Goal: Task Accomplishment & Management: Complete application form

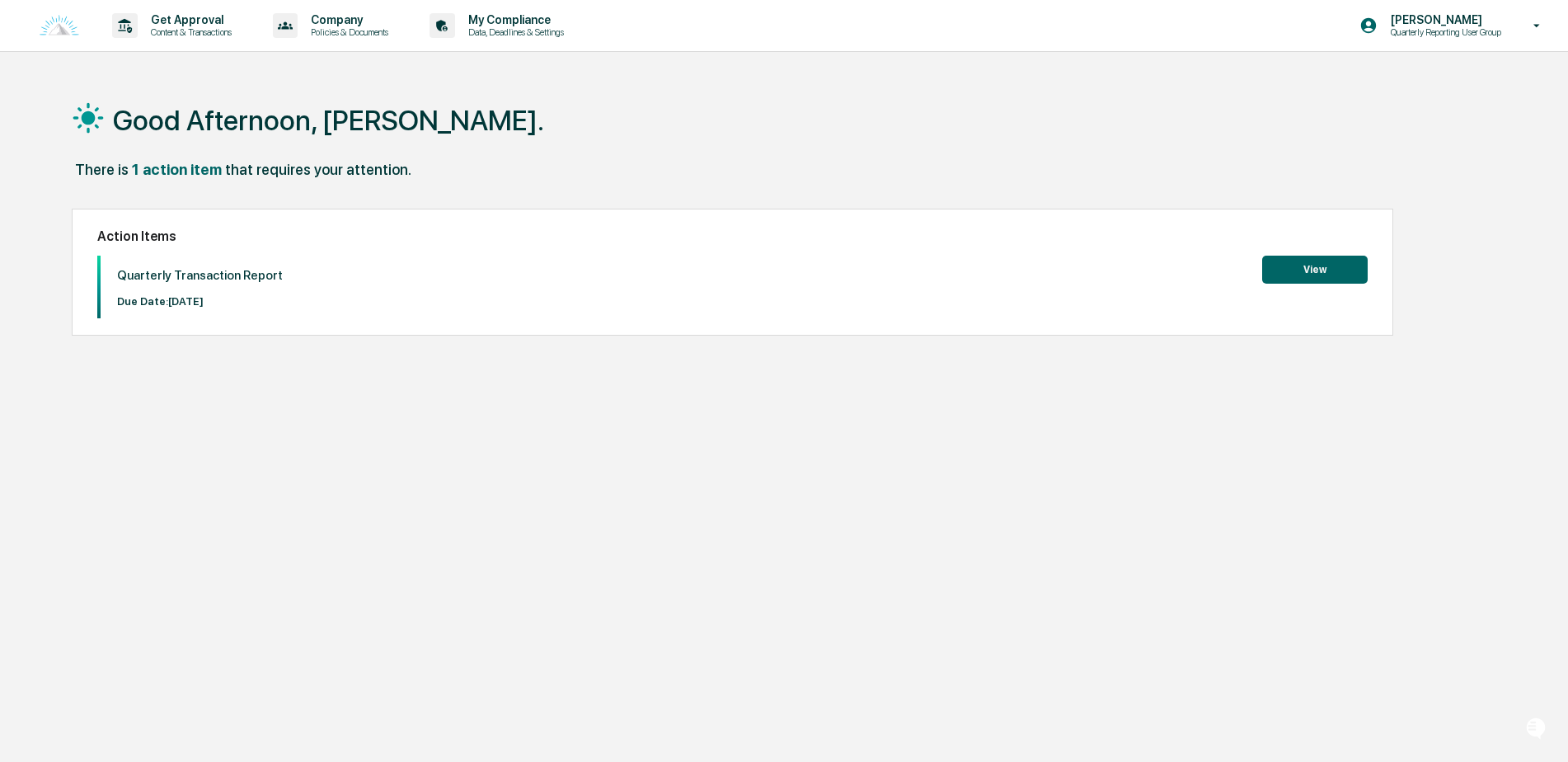
click at [1302, 269] on button "View" at bounding box center [1315, 269] width 106 height 28
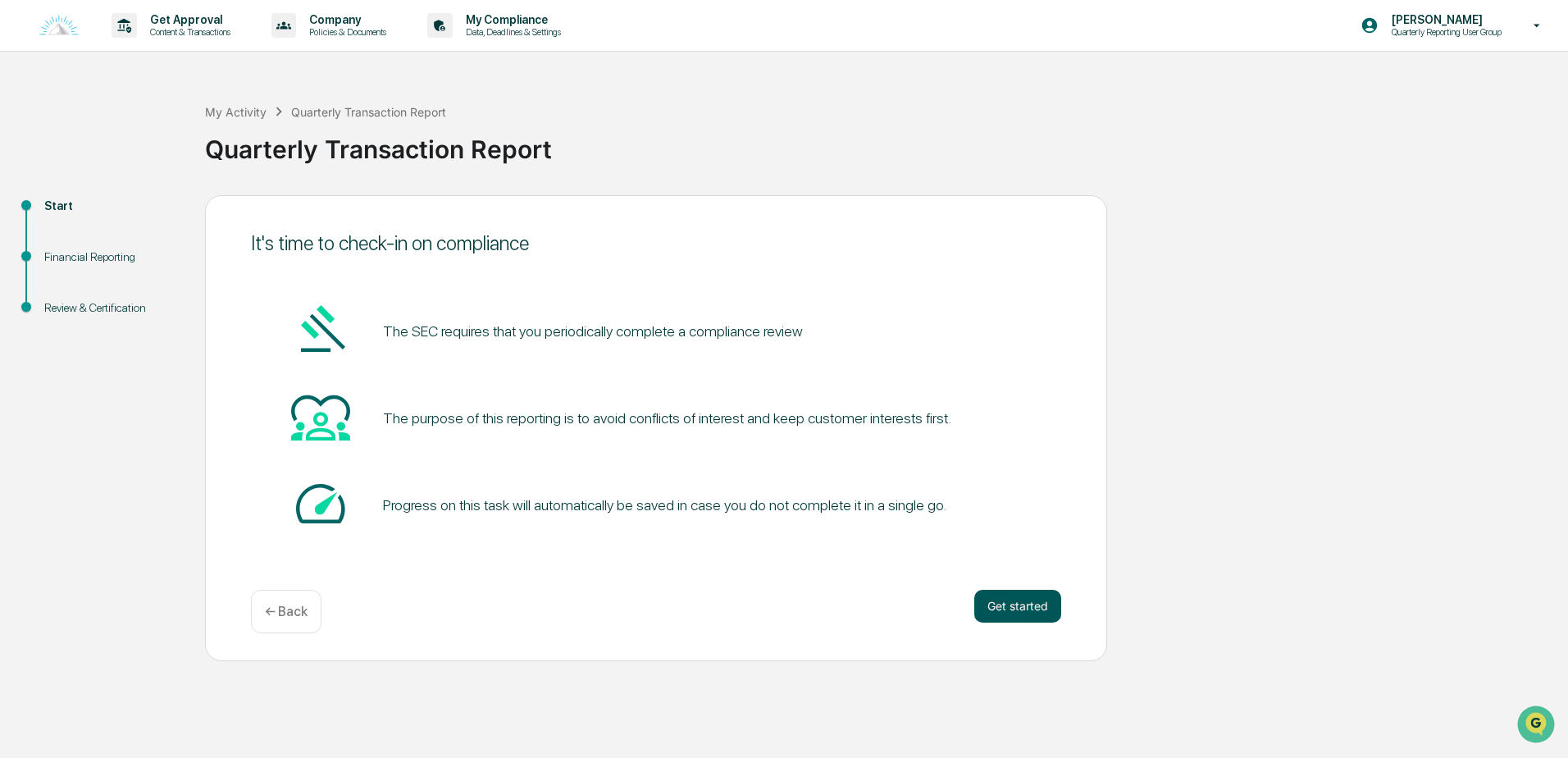
click at [1049, 608] on button "Get started" at bounding box center [1017, 605] width 87 height 33
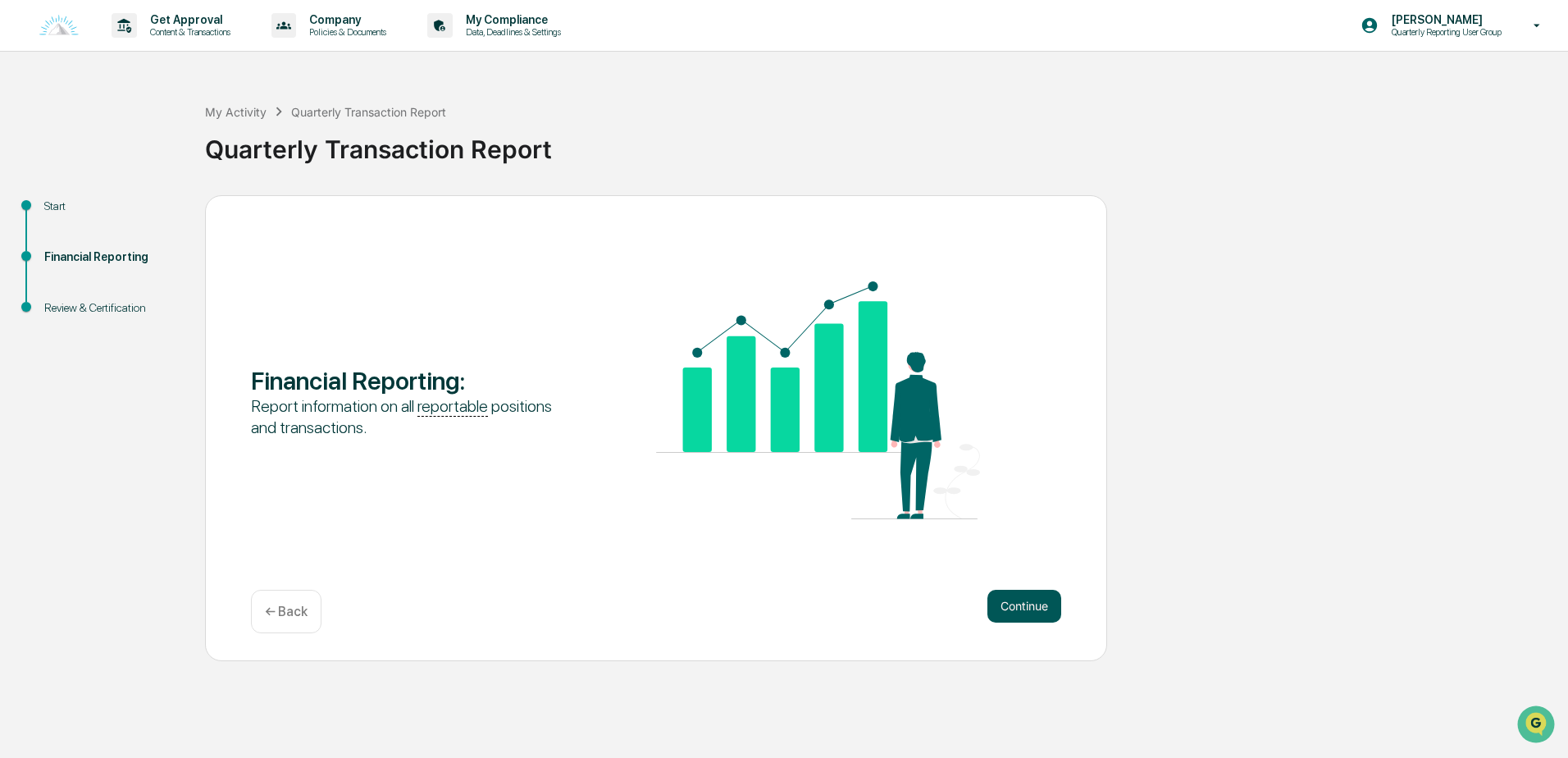
click at [1037, 605] on button "Continue" at bounding box center [1024, 605] width 73 height 33
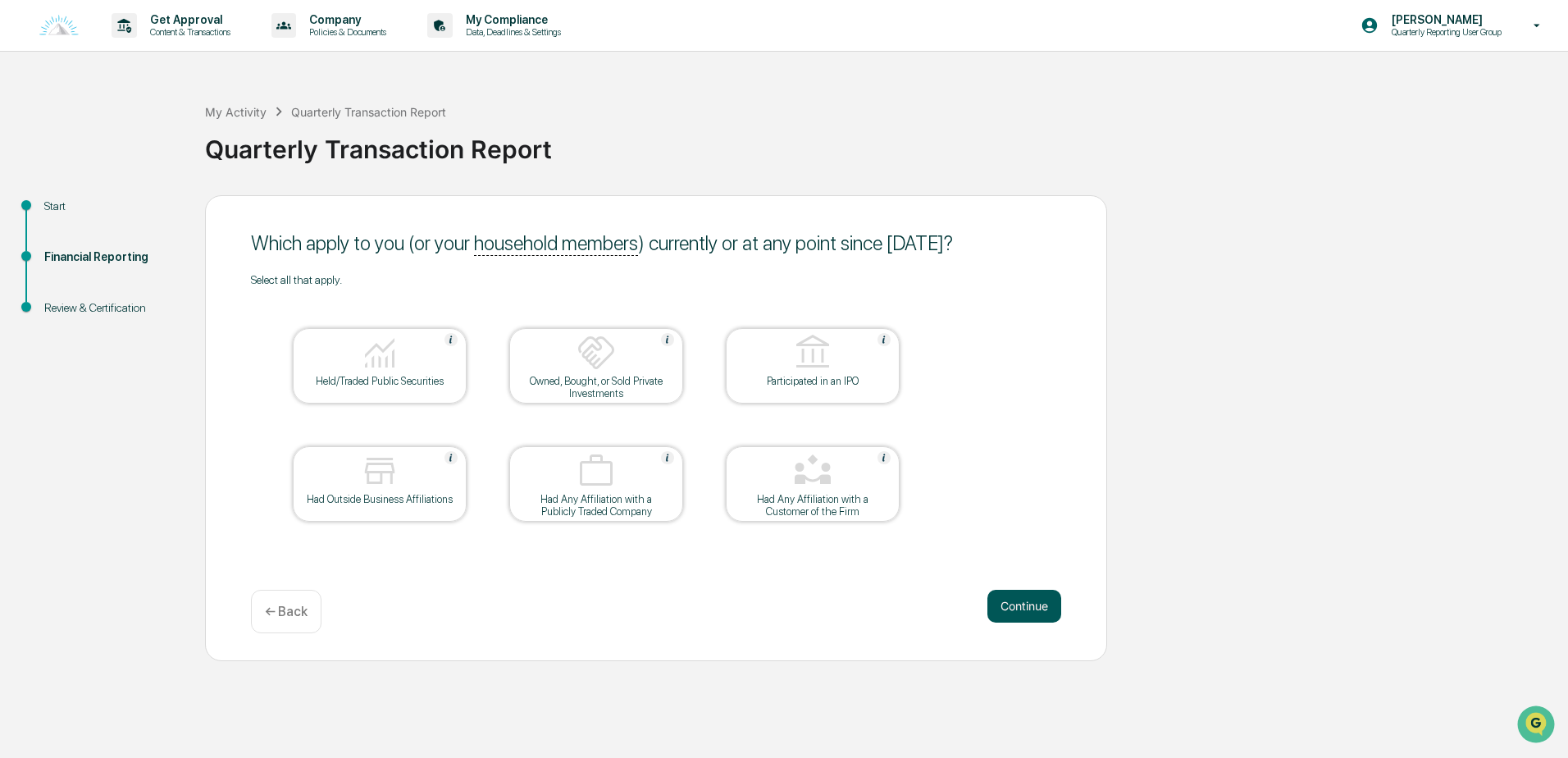
click at [1036, 602] on button "Continue" at bounding box center [1024, 605] width 73 height 33
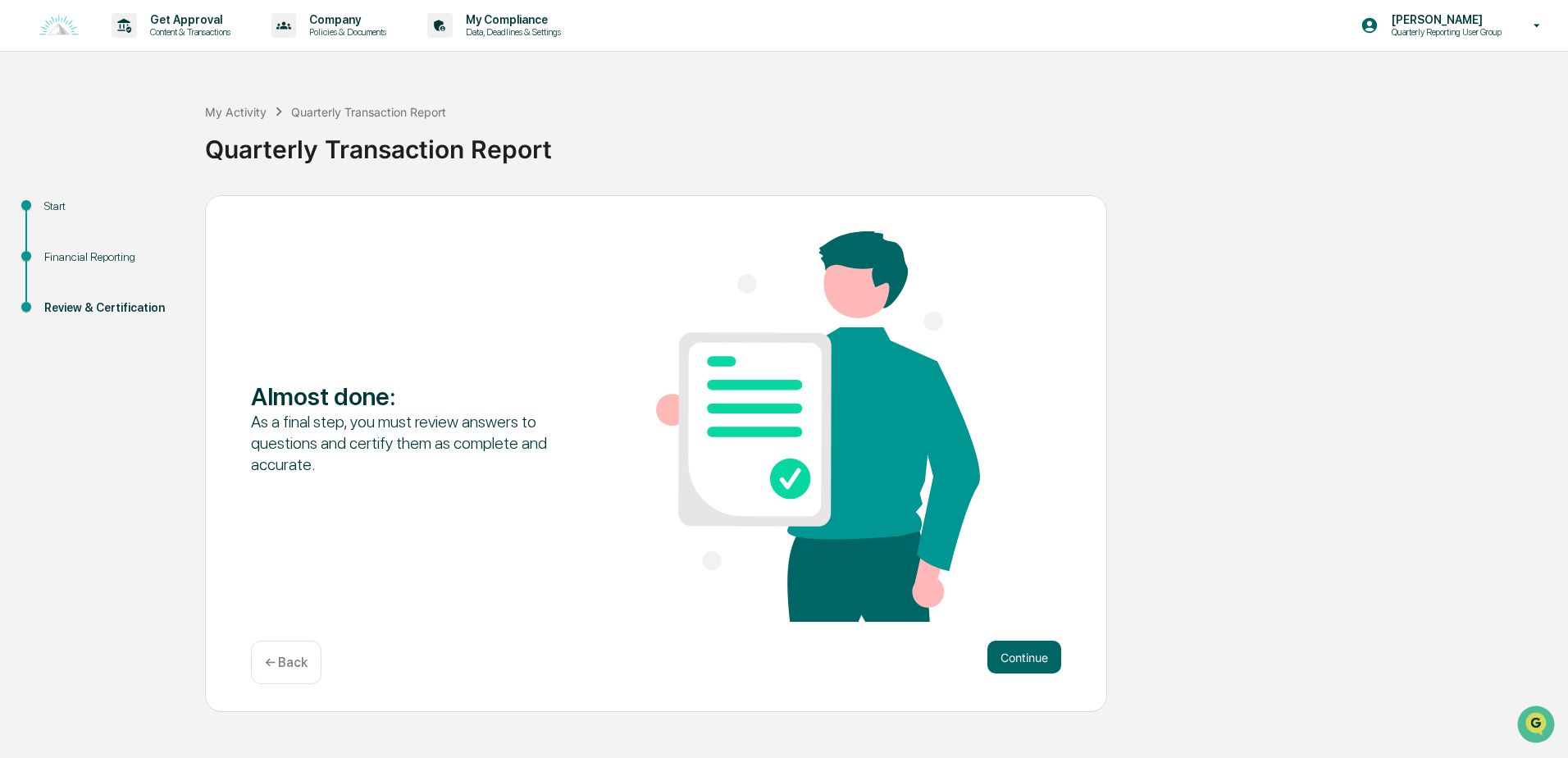
click at [283, 670] on p "← Back" at bounding box center [285, 662] width 43 height 16
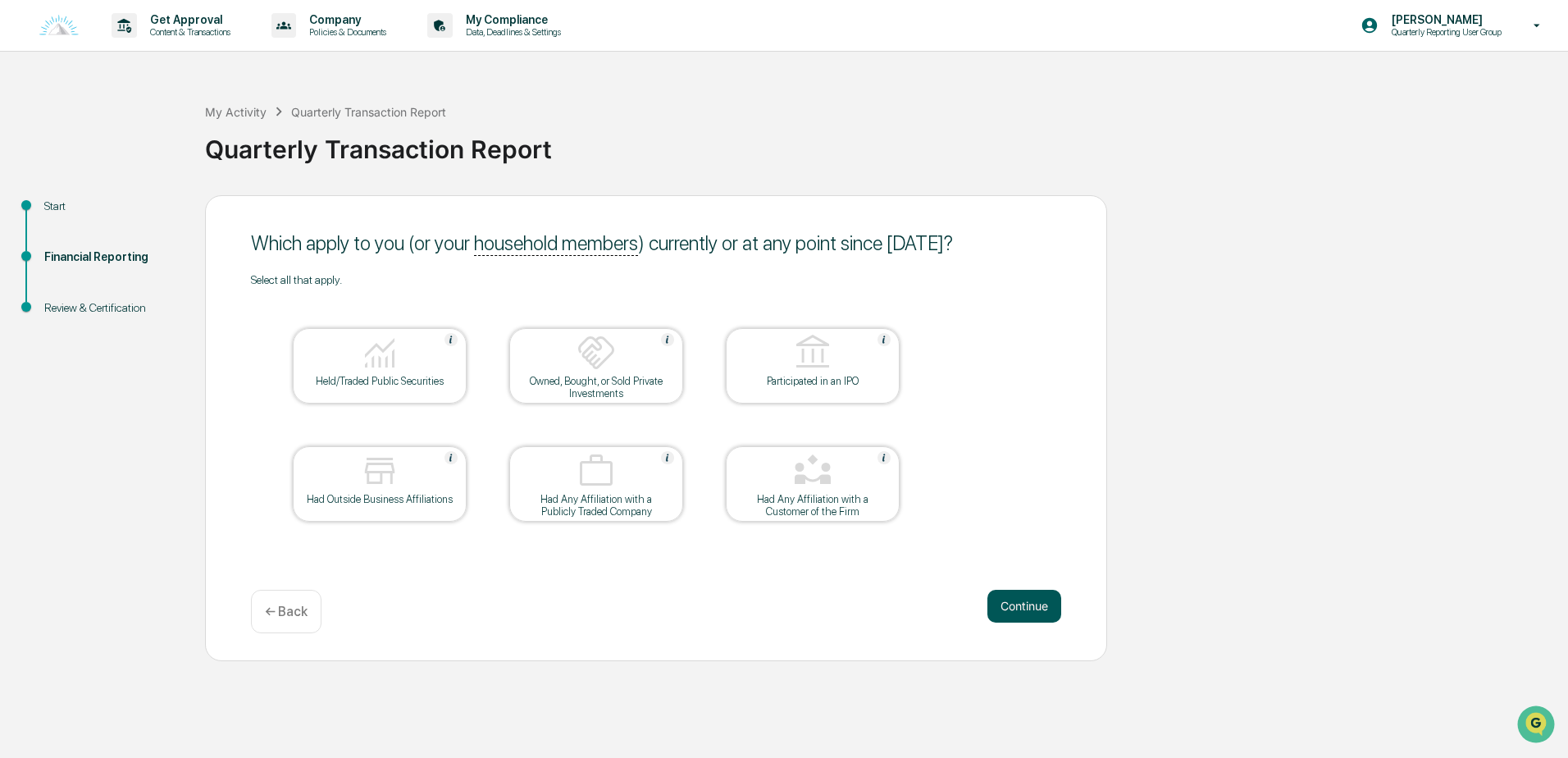
click at [1009, 614] on button "Continue" at bounding box center [1024, 605] width 73 height 33
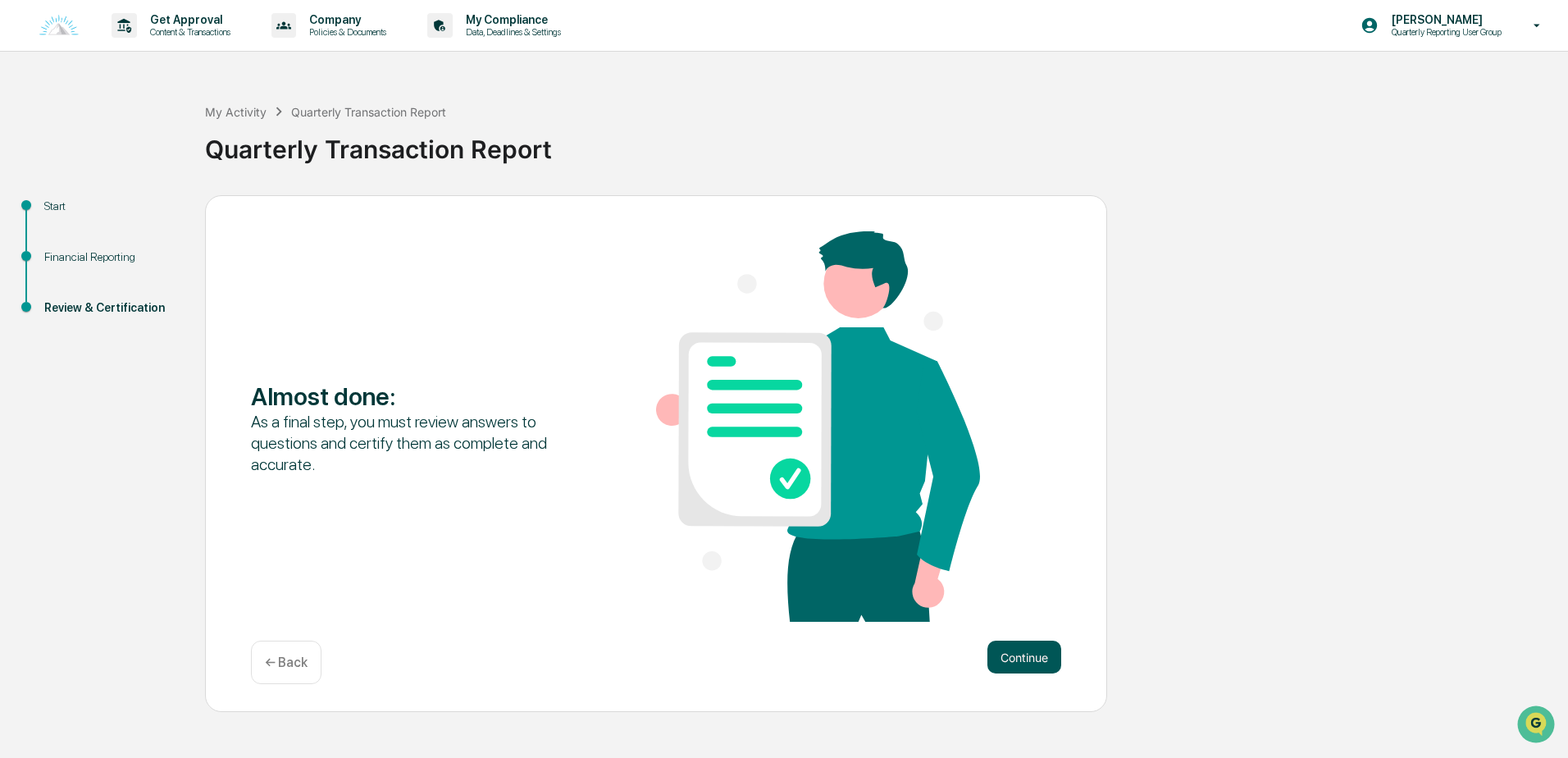
click at [1023, 662] on button "Continue" at bounding box center [1024, 656] width 73 height 33
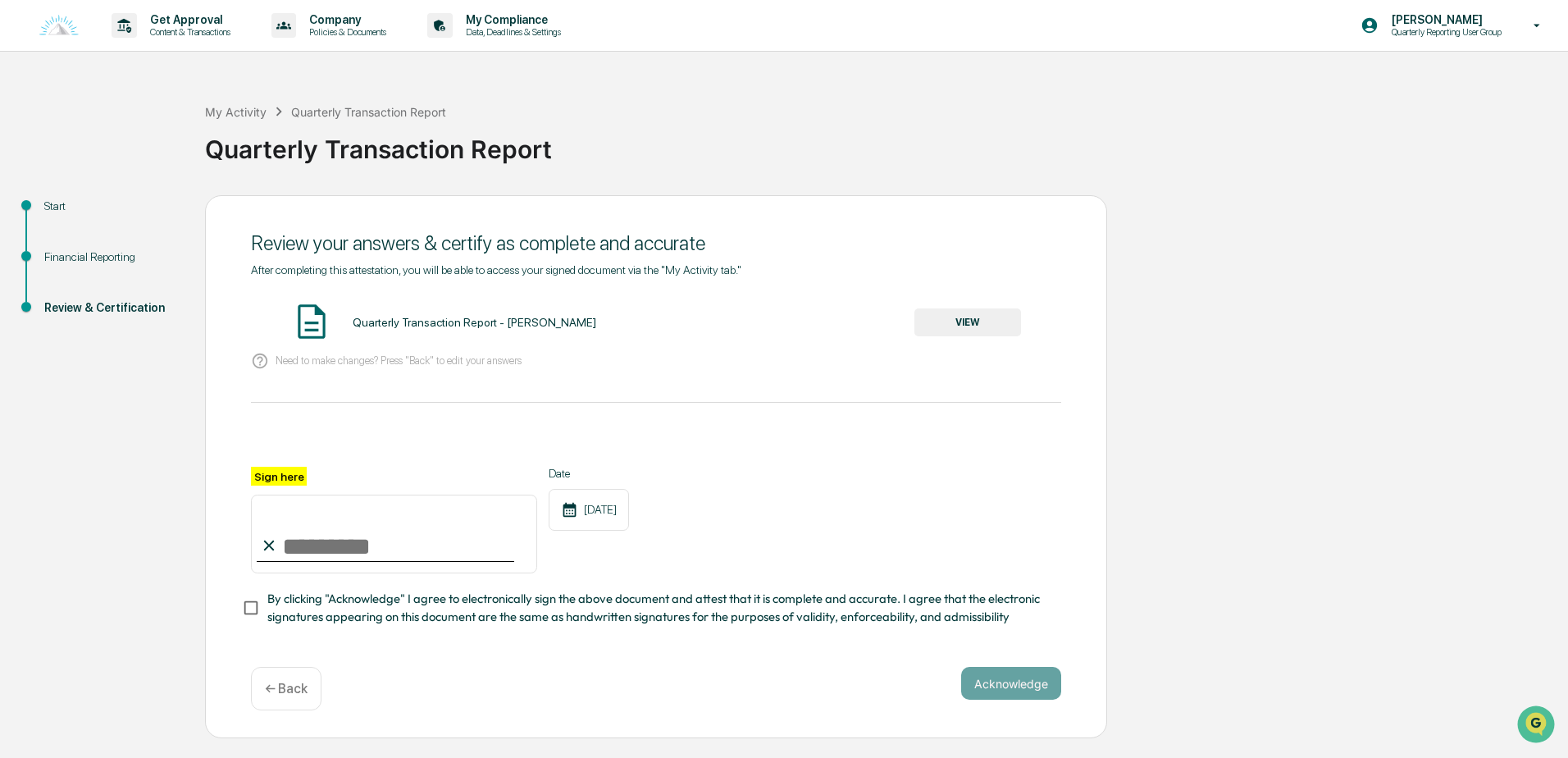
click at [375, 567] on input "Sign here" at bounding box center [394, 534] width 286 height 78
type input "**********"
click at [283, 696] on p "← Back" at bounding box center [285, 689] width 43 height 16
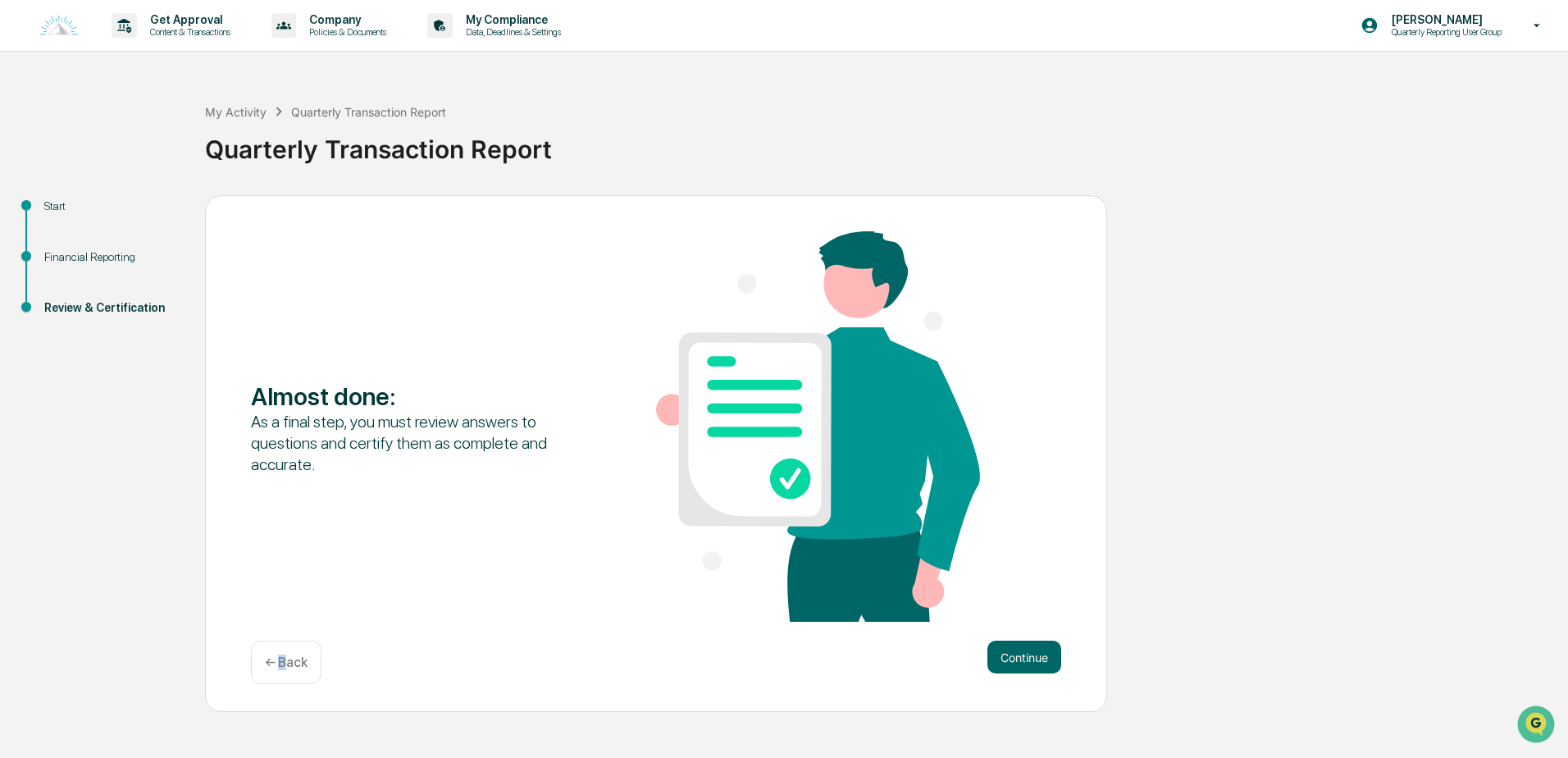
click at [282, 666] on p "← Back" at bounding box center [285, 662] width 43 height 16
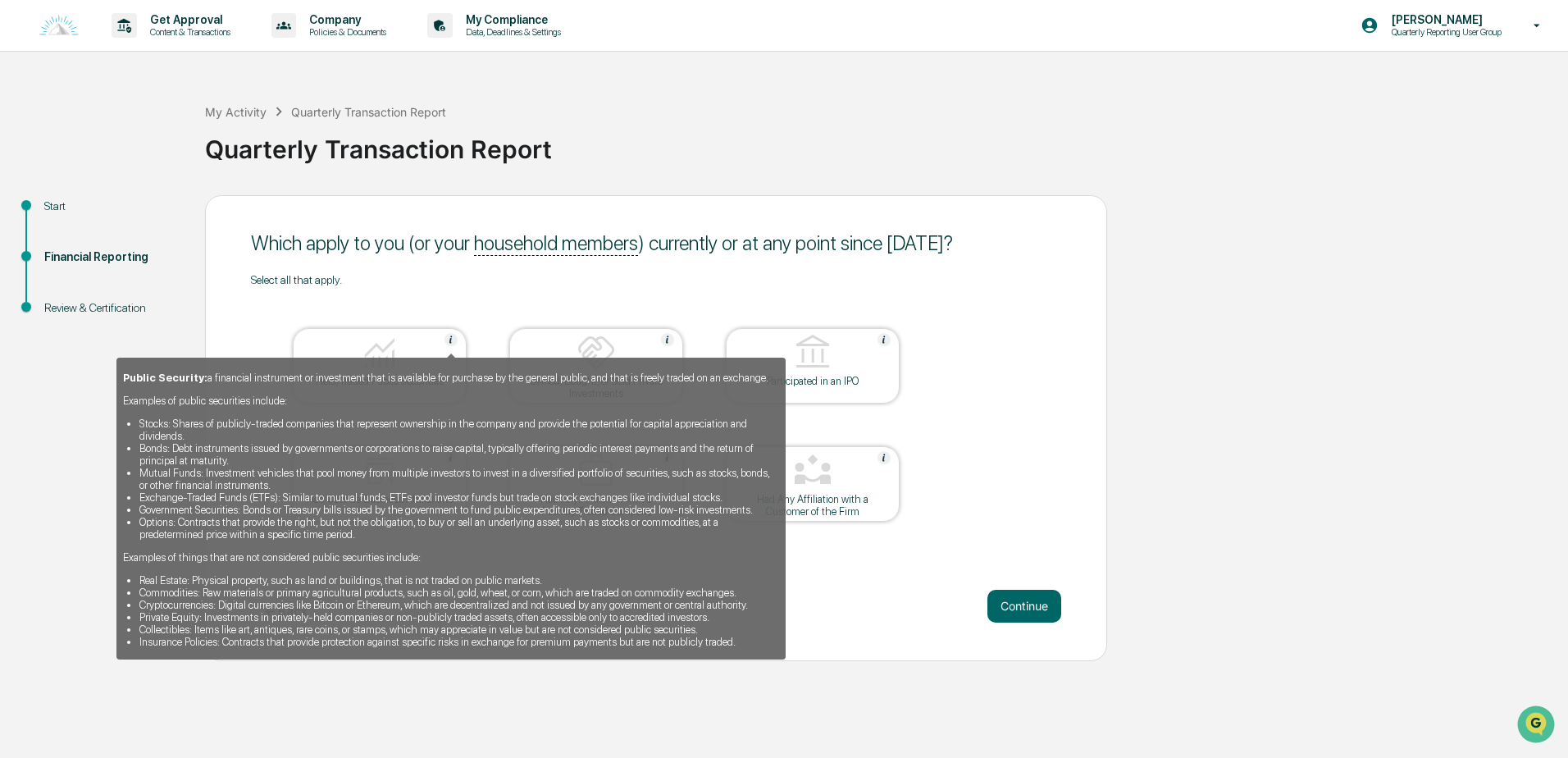
click at [453, 341] on img at bounding box center [451, 340] width 13 height 13
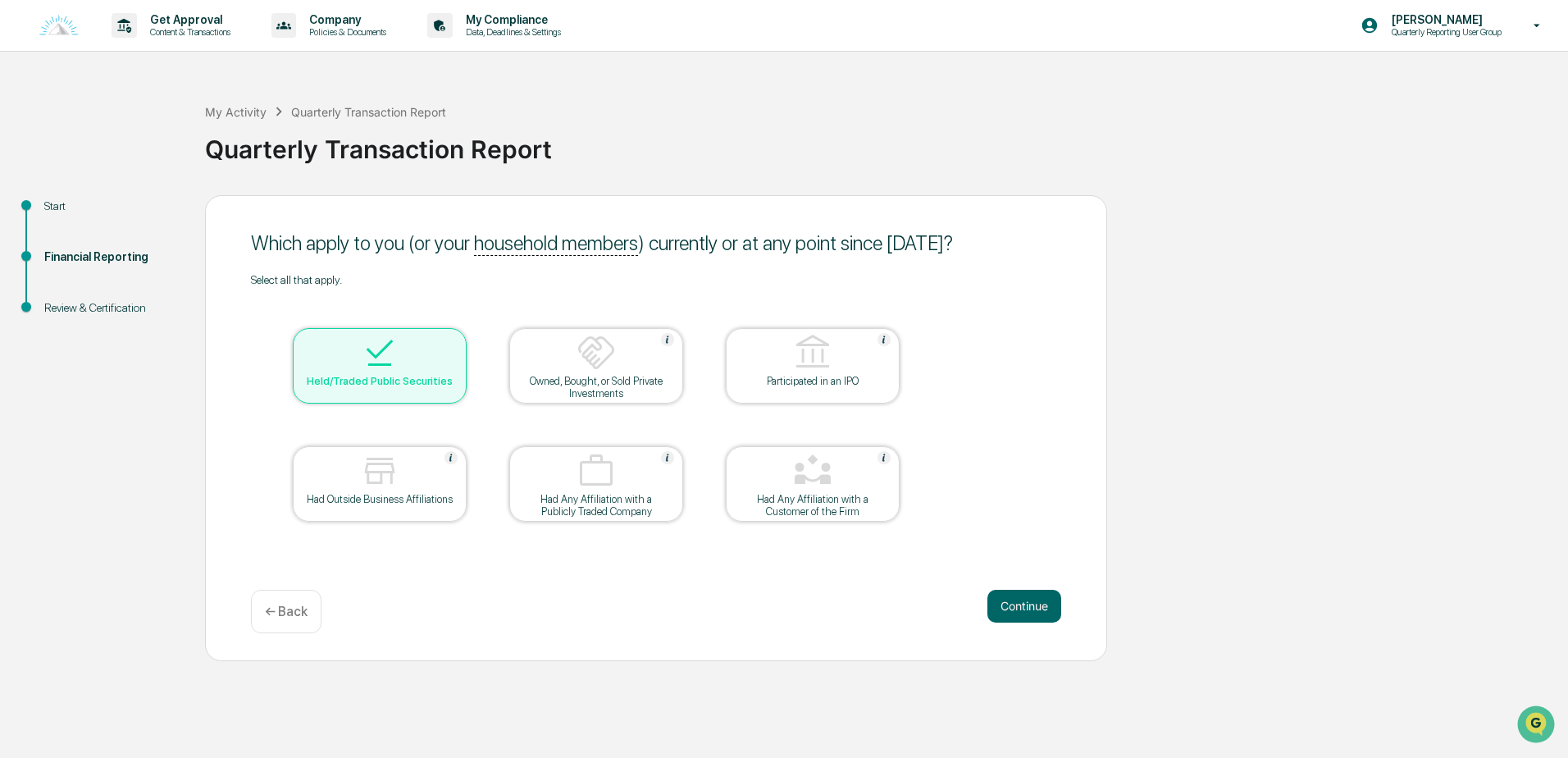
click at [453, 341] on div at bounding box center [380, 354] width 164 height 42
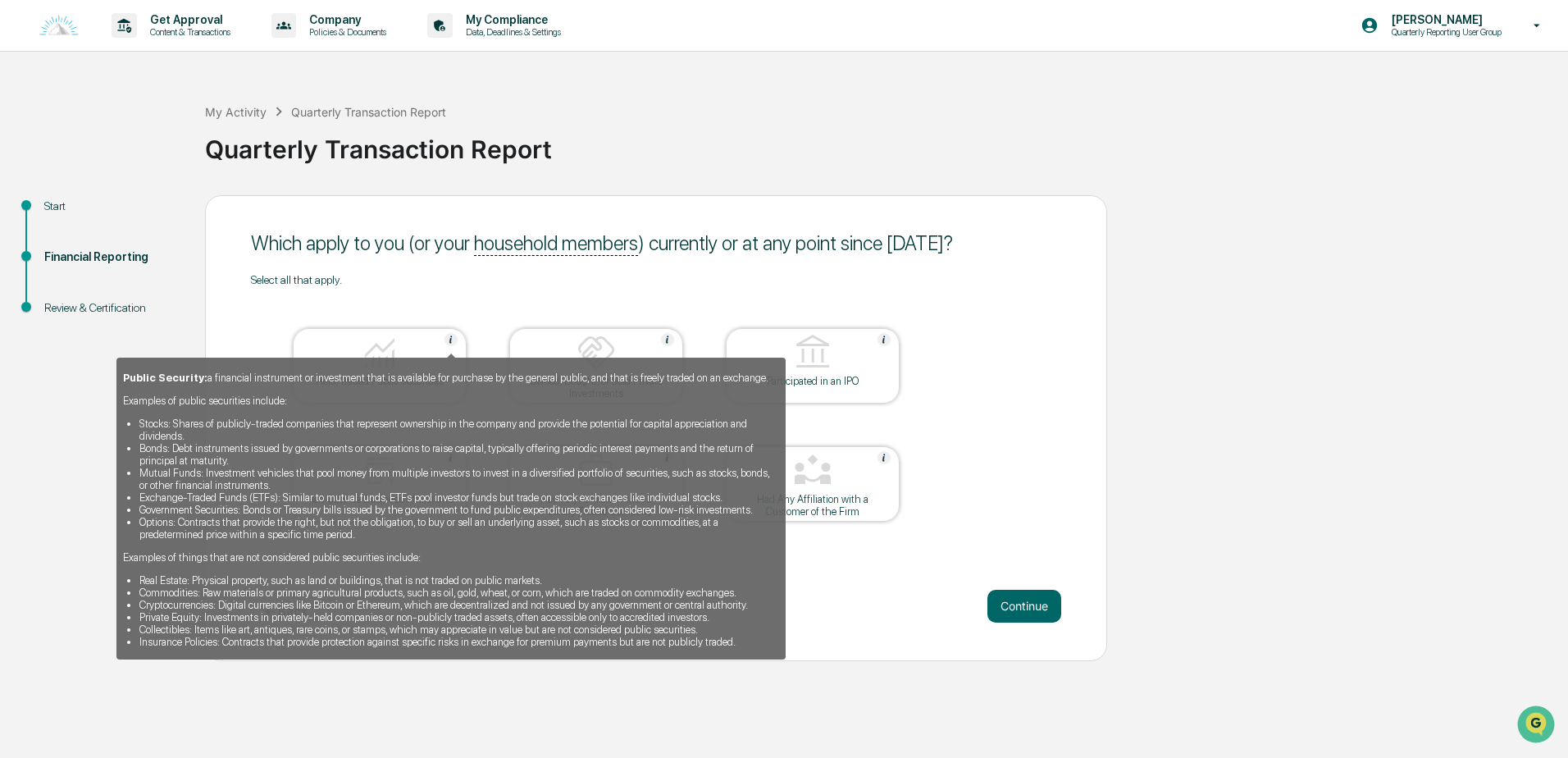
click at [453, 341] on img at bounding box center [451, 340] width 13 height 13
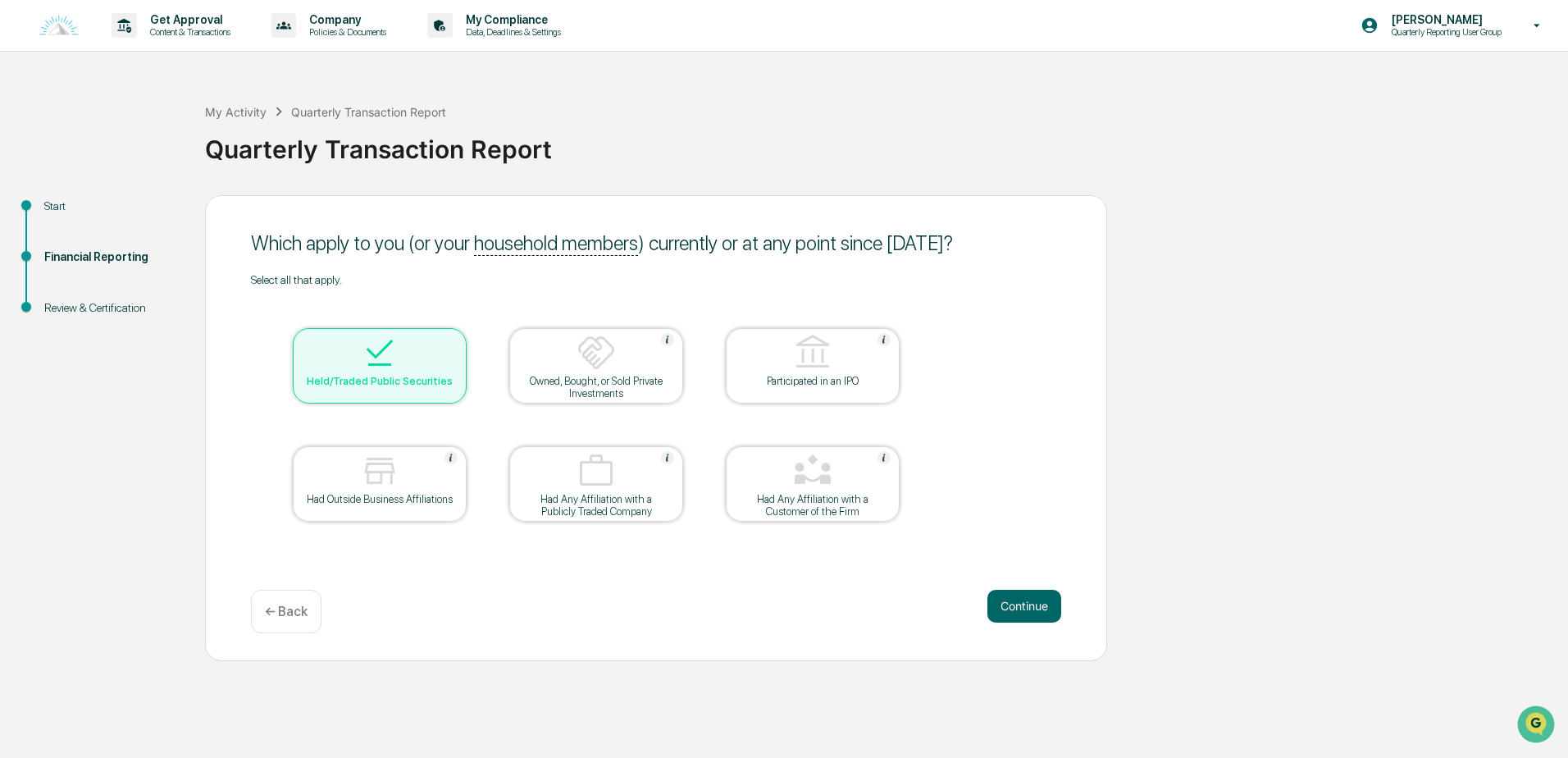
click at [453, 341] on div at bounding box center [380, 354] width 164 height 42
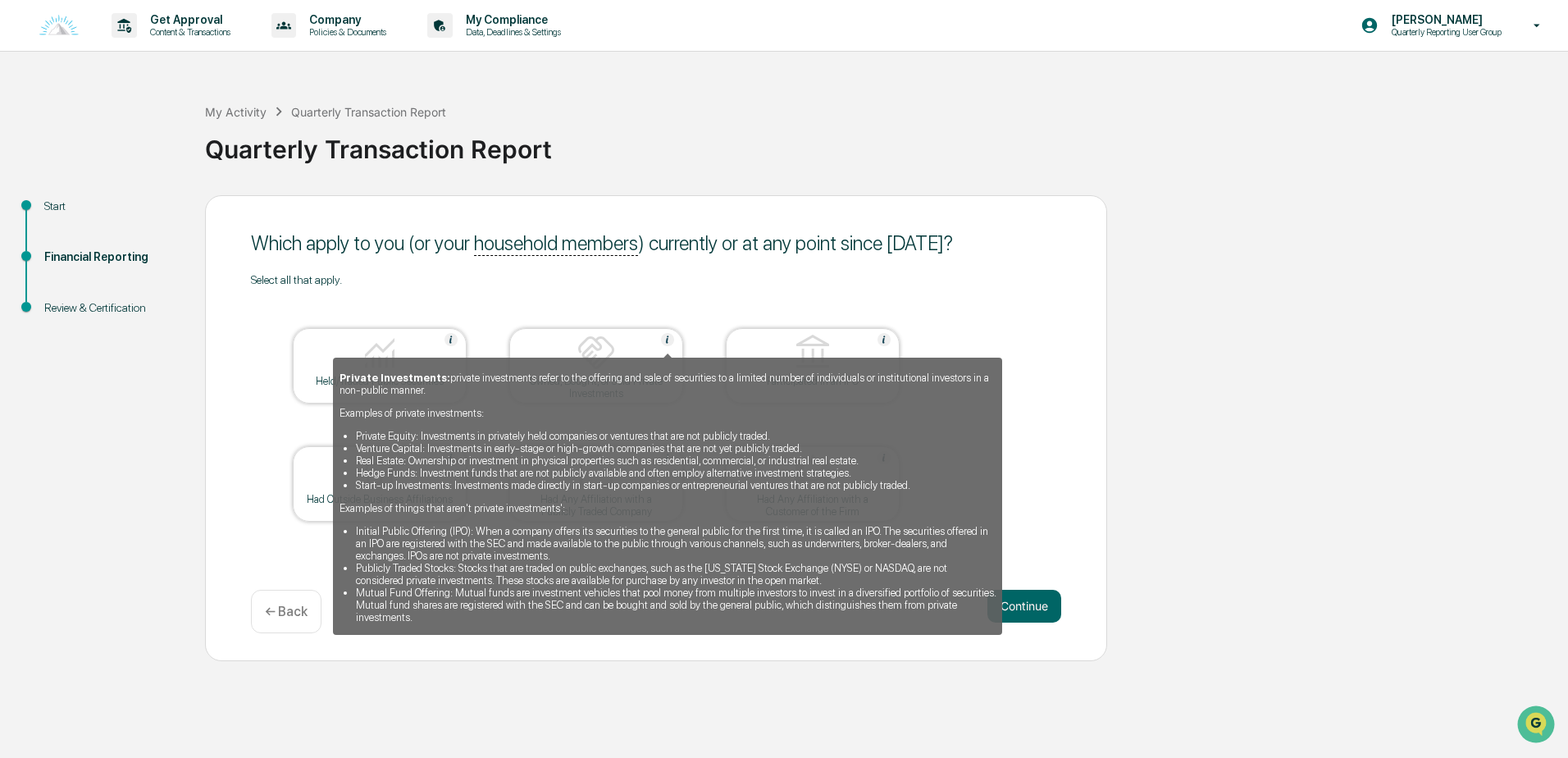
click at [671, 340] on img at bounding box center [668, 340] width 13 height 13
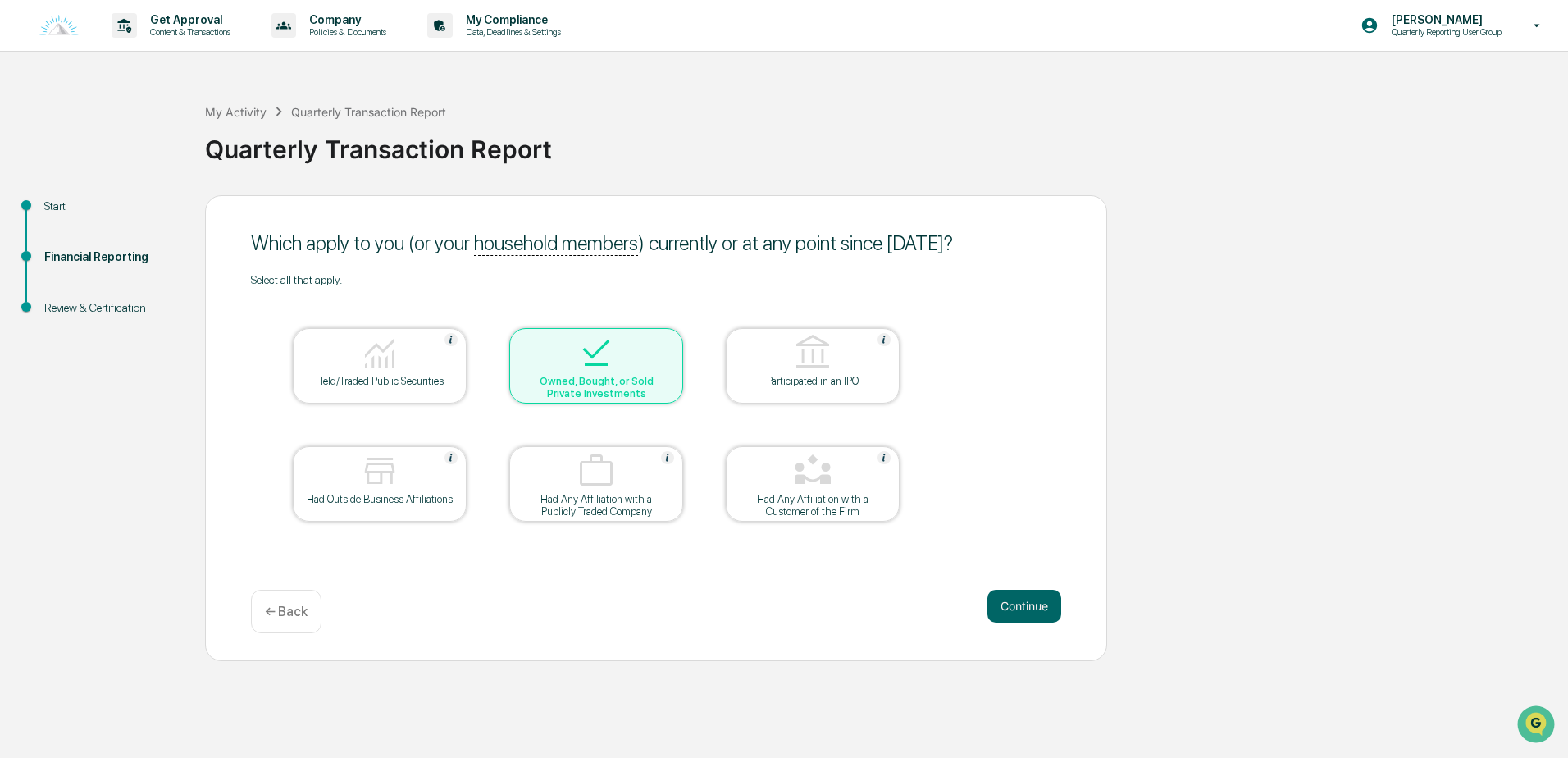
click at [669, 339] on div at bounding box center [596, 354] width 164 height 42
click at [1003, 599] on button "Continue" at bounding box center [1024, 605] width 73 height 33
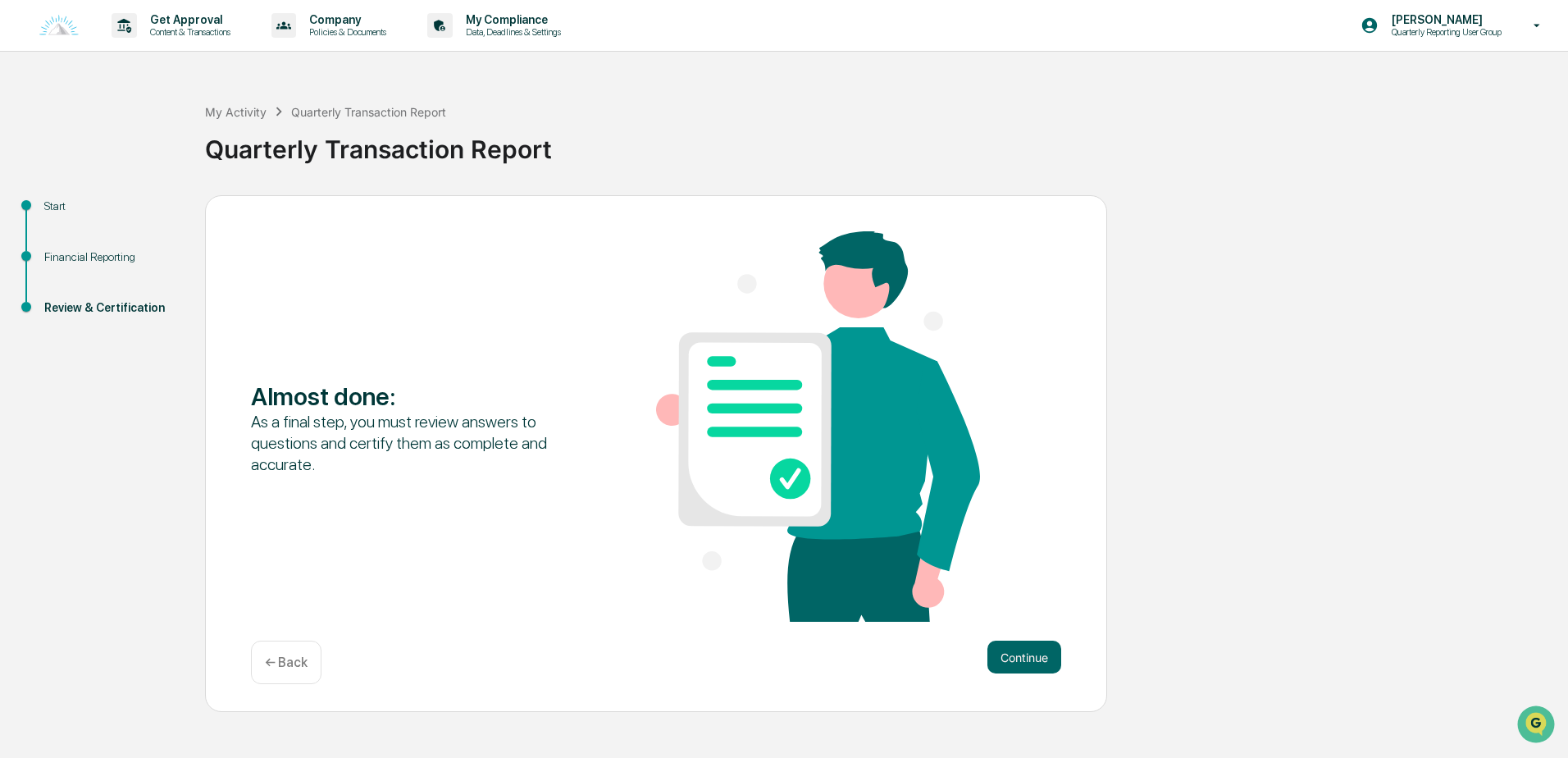
click at [1540, 24] on icon at bounding box center [1537, 25] width 7 height 3
click at [1428, 25] on div at bounding box center [784, 379] width 1568 height 758
click at [1344, 3] on div "[PERSON_NAME] Quarterly Reporting User Group" at bounding box center [1455, 25] width 224 height 51
click at [63, 208] on div at bounding box center [784, 379] width 1568 height 758
click at [306, 651] on div "← Back" at bounding box center [286, 662] width 71 height 43
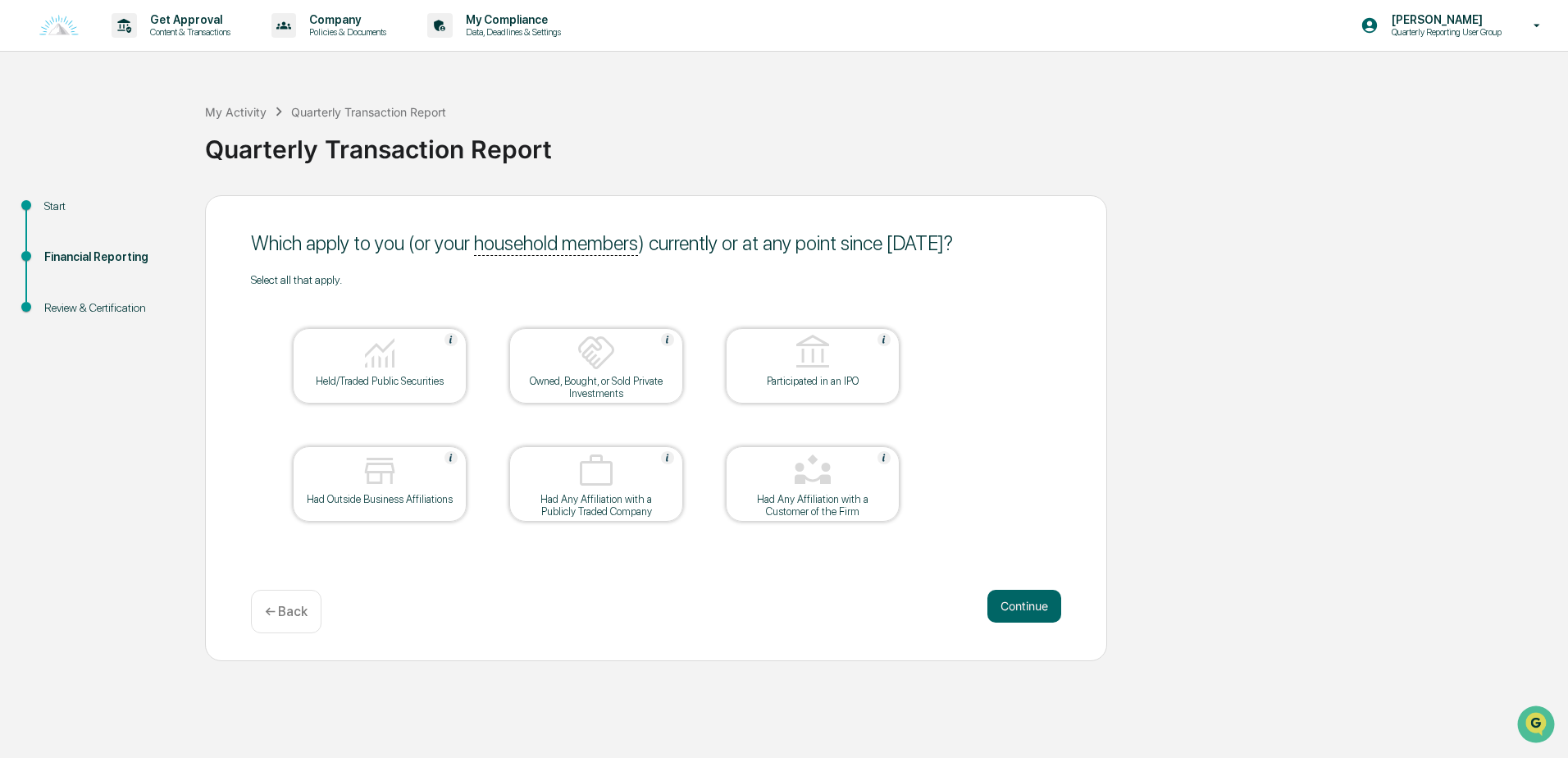
click at [284, 599] on div "← Back" at bounding box center [286, 611] width 71 height 43
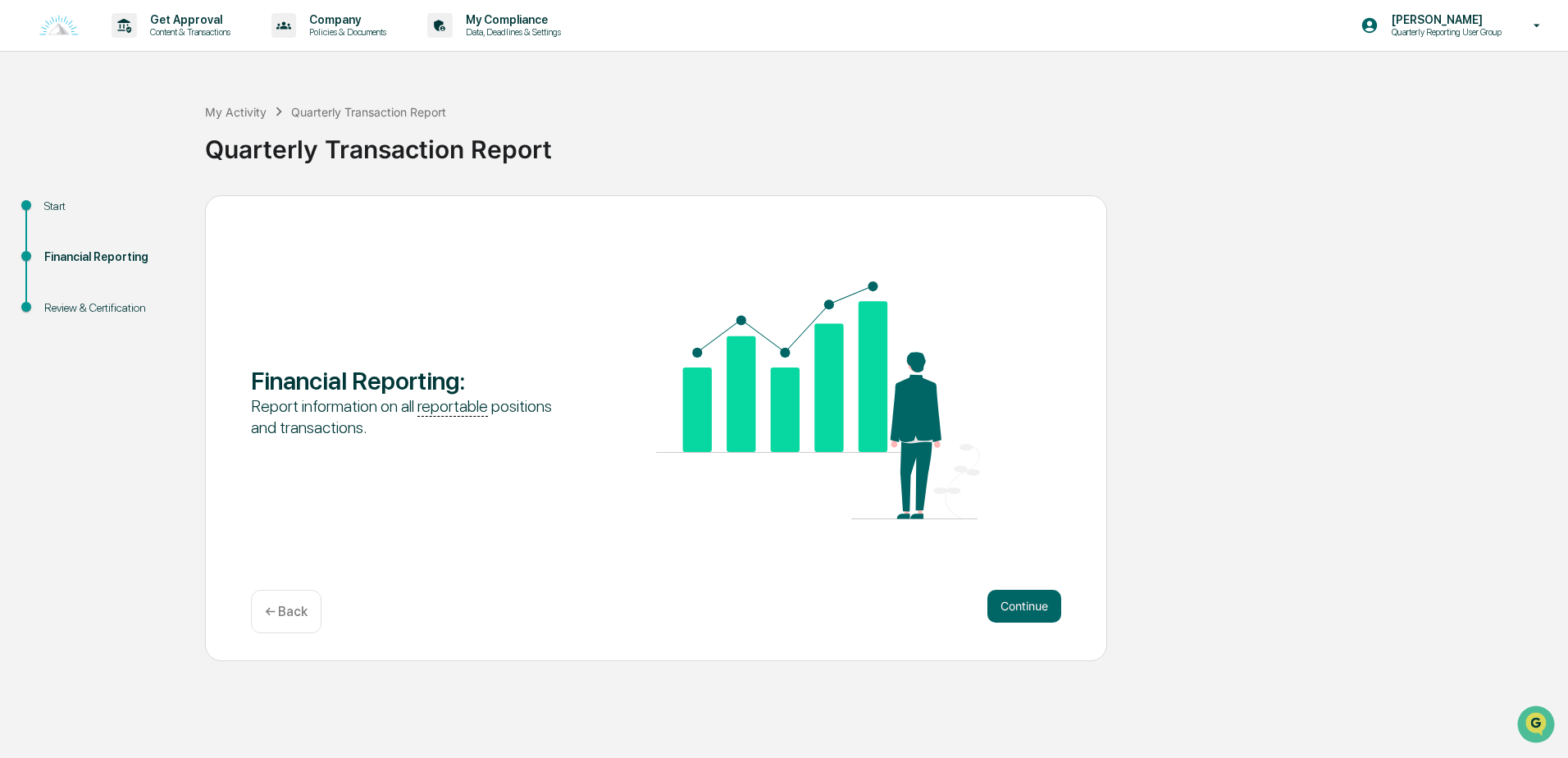
click at [284, 599] on div "← Back" at bounding box center [286, 611] width 71 height 43
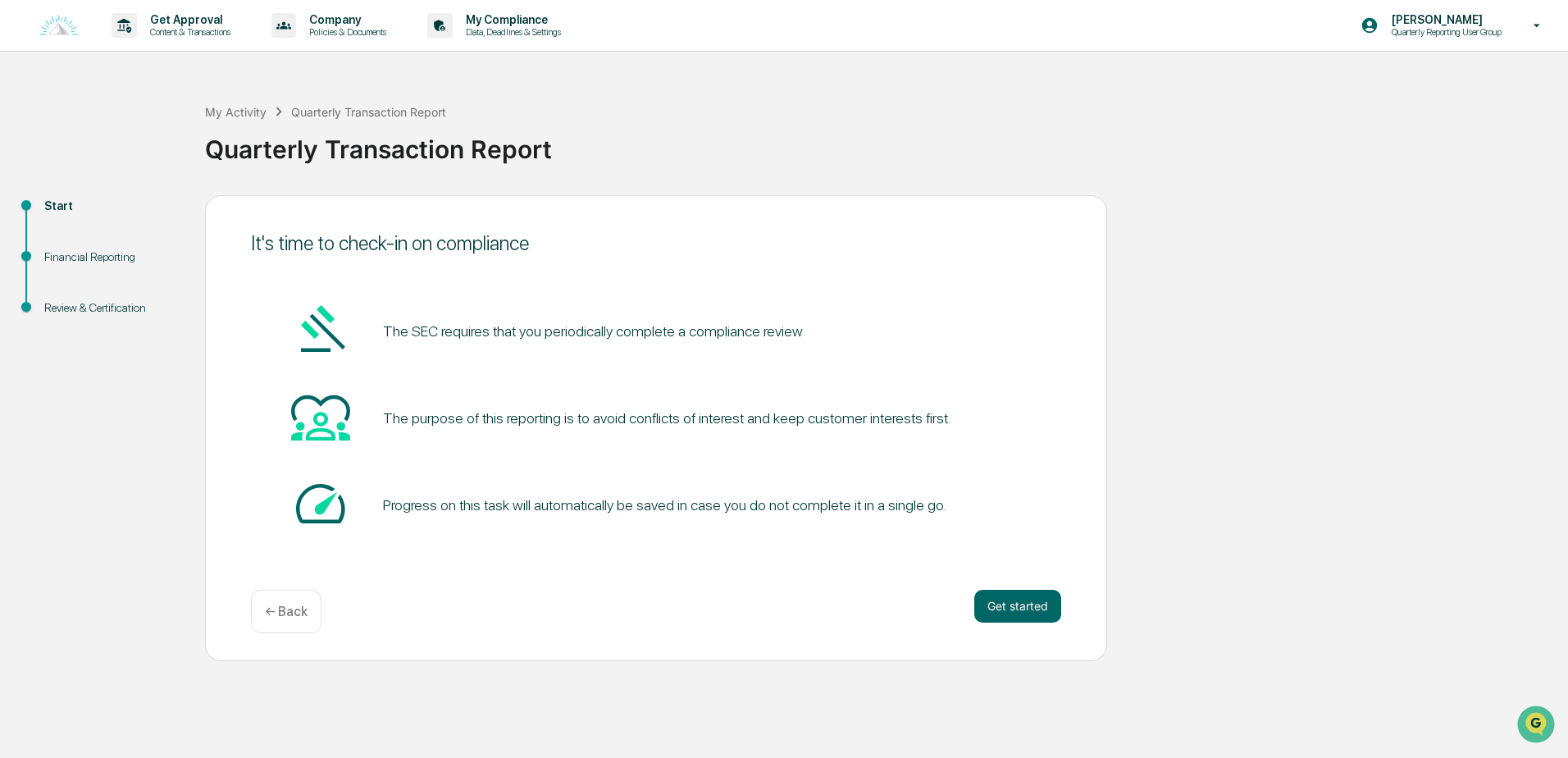
click at [284, 599] on div "← Back" at bounding box center [286, 611] width 71 height 43
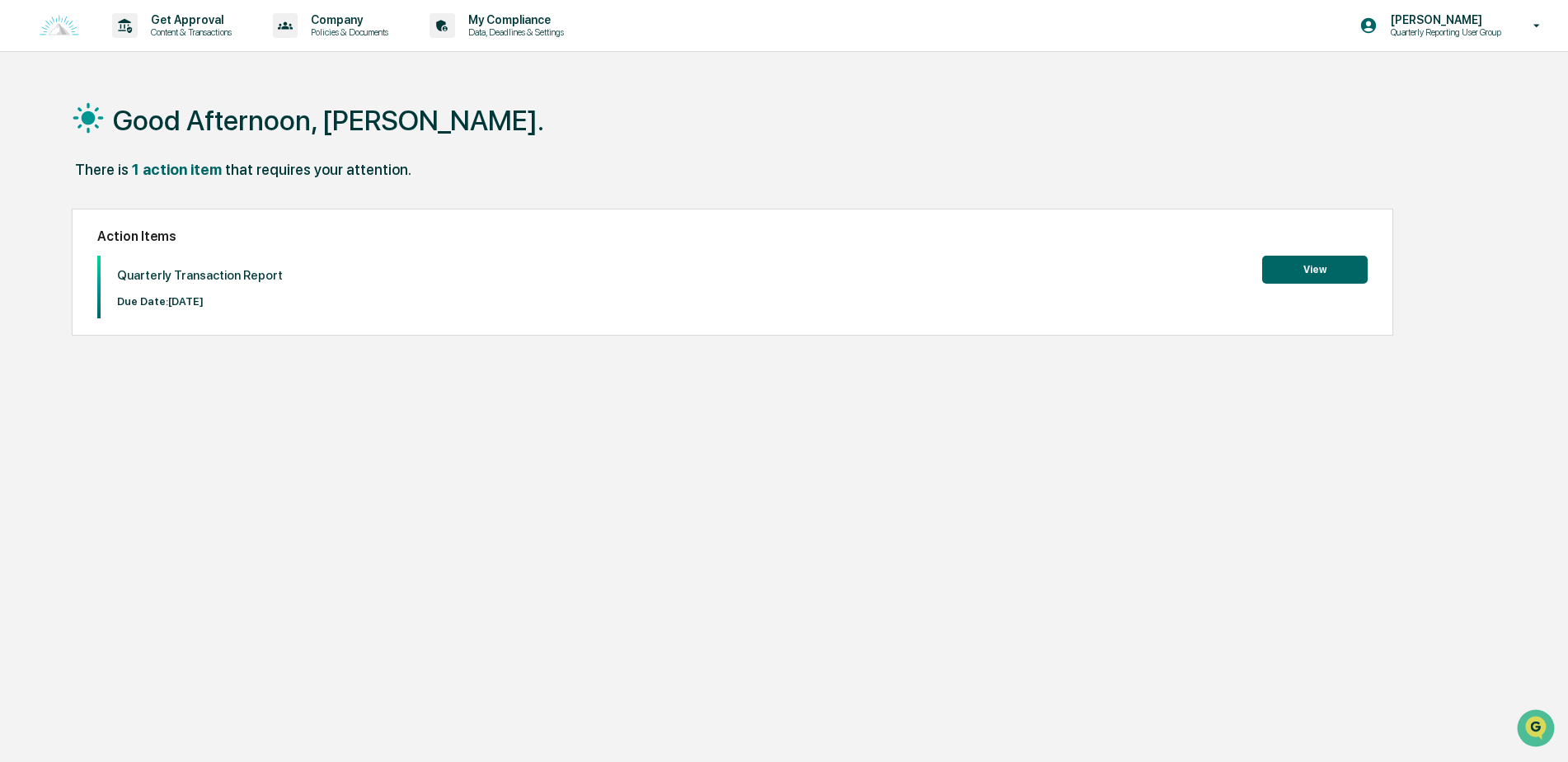
click at [1321, 269] on button "View" at bounding box center [1315, 269] width 106 height 28
